Goal: Task Accomplishment & Management: Manage account settings

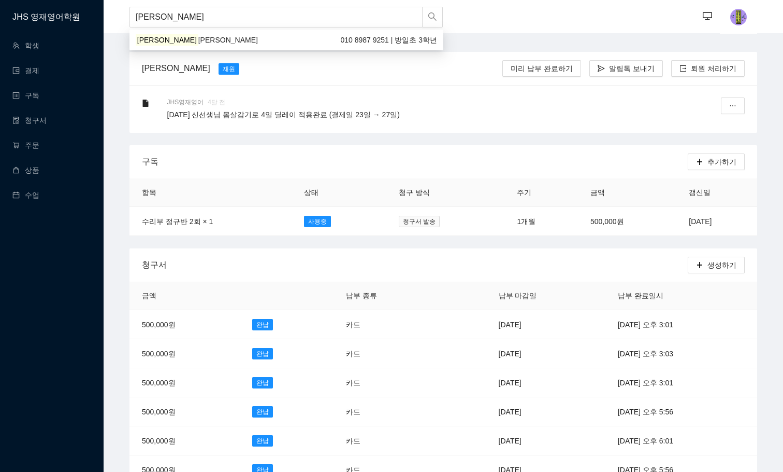
type input "[PERSON_NAME]"
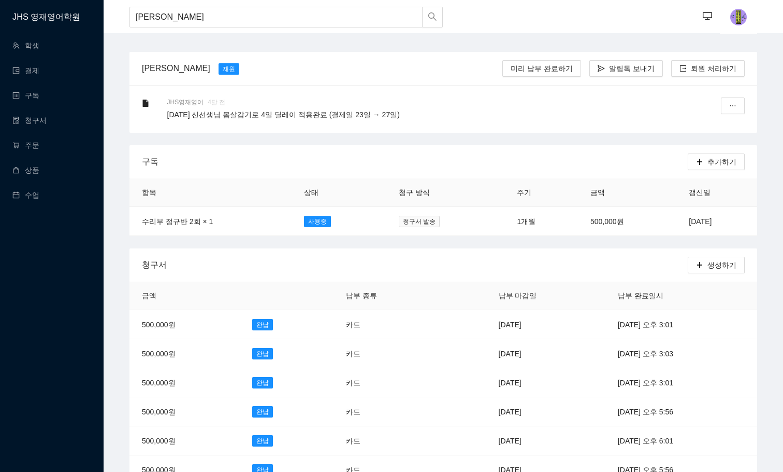
click at [160, 49] on body "JHS 영재영어학원 학생 결제 구독 청구서 주문 상품 수업 [PERSON_NAME] [PERSON_NAME] ··· ··· 김지아 재원 미리 …" at bounding box center [391, 236] width 783 height 472
click at [169, 17] on input "[PERSON_NAME]" at bounding box center [276, 17] width 293 height 21
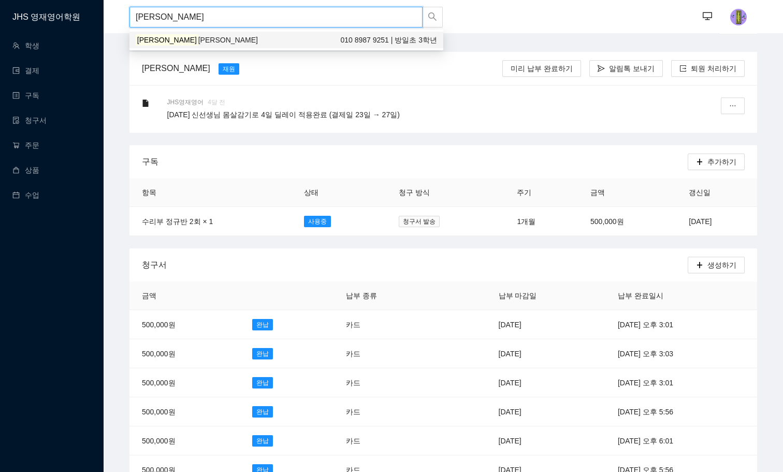
click at [198, 40] on span "[PERSON_NAME]" at bounding box center [228, 40] width 60 height 8
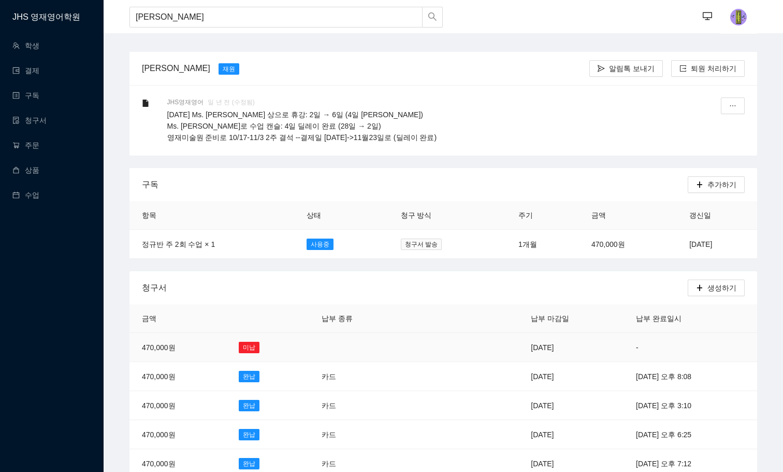
click at [519, 350] on td "[DATE]" at bounding box center [571, 347] width 105 height 29
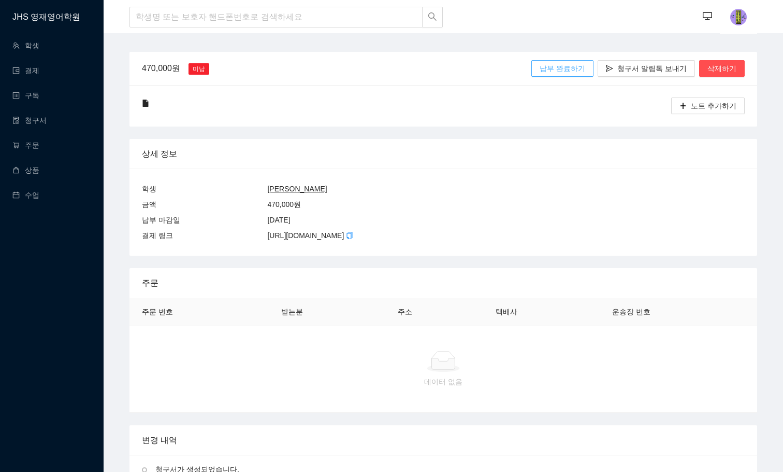
click at [551, 75] on button "납부 완료하기" at bounding box center [563, 68] width 62 height 17
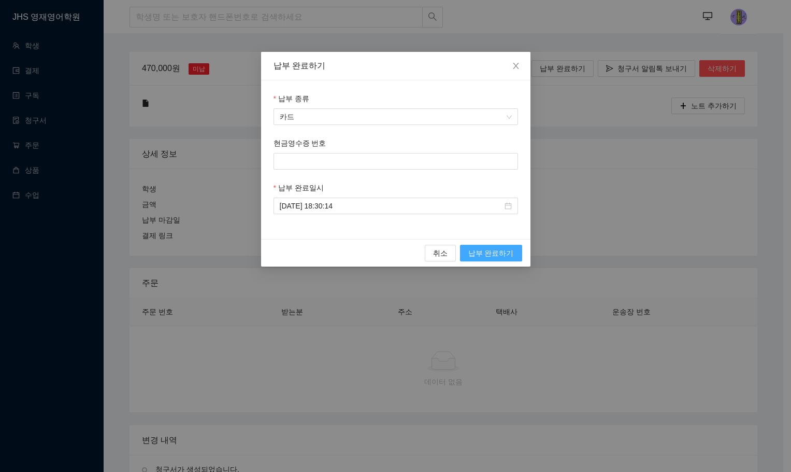
click at [497, 252] on span "납부 완료하기" at bounding box center [491, 252] width 46 height 11
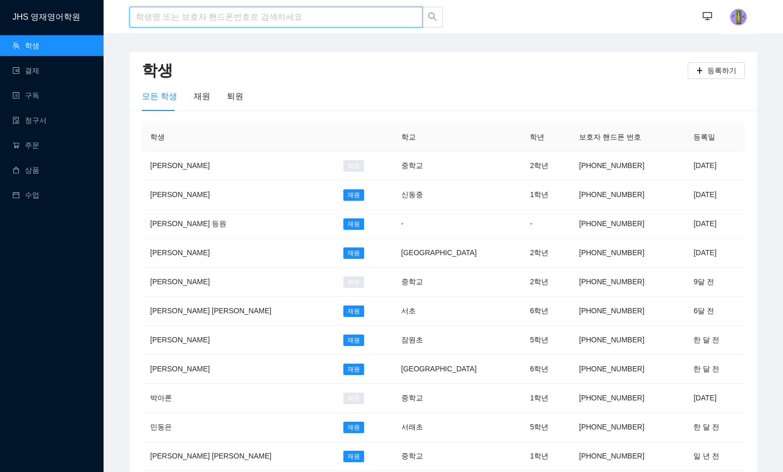
click at [211, 9] on input "search" at bounding box center [276, 17] width 293 height 21
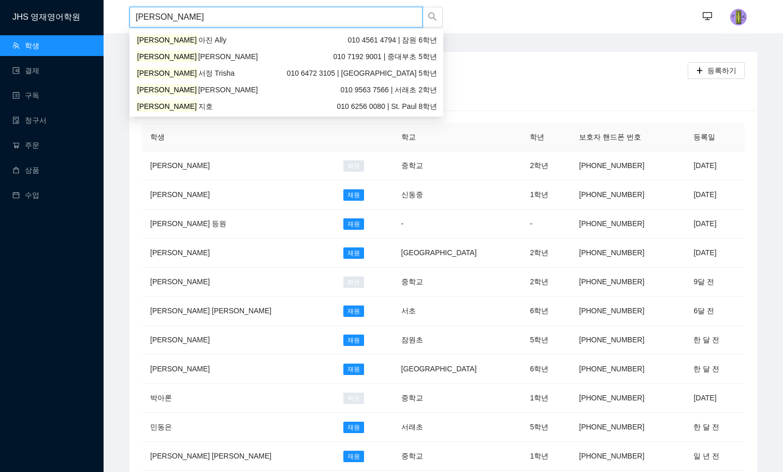
type input "[PERSON_NAME]"
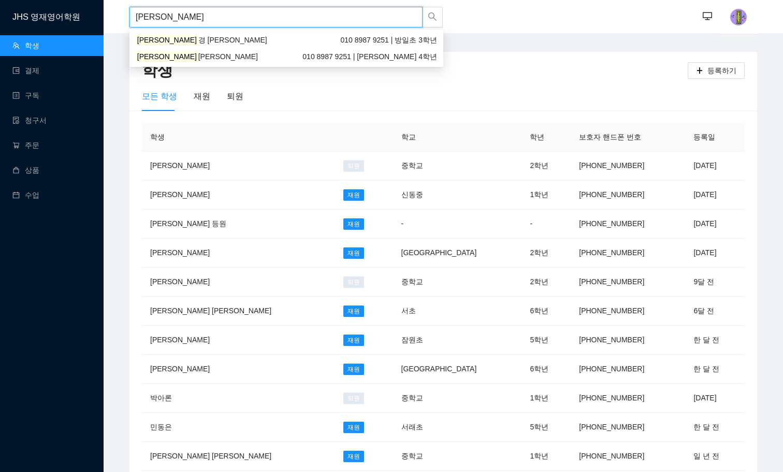
click at [188, 38] on div "김유 경 Kate 010 8987 9251 | 방일초 3학년" at bounding box center [287, 39] width 302 height 11
